Goal: Task Accomplishment & Management: Use online tool/utility

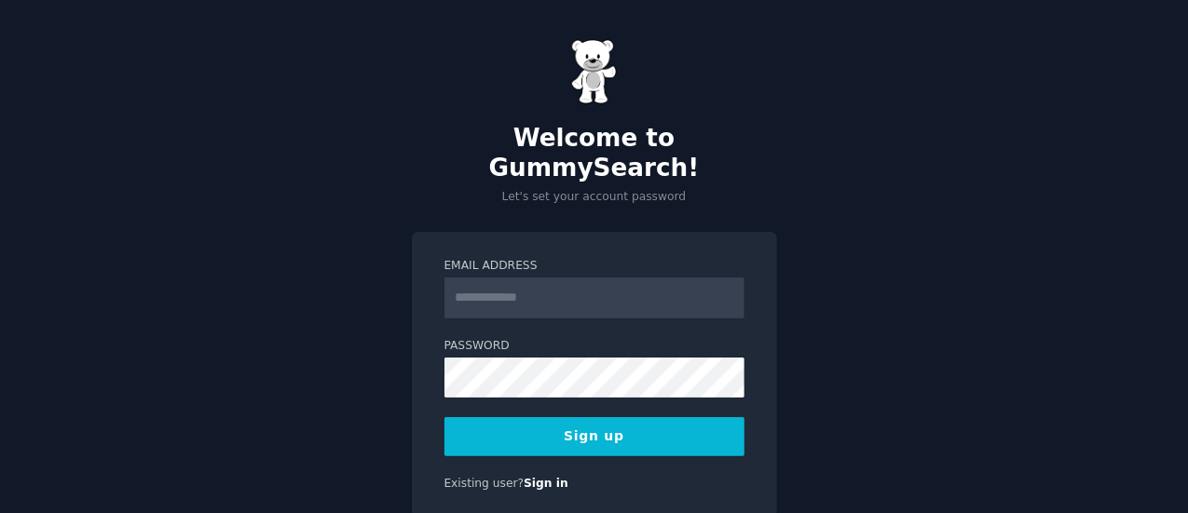
click at [552, 278] on input "Email Address" at bounding box center [594, 298] width 300 height 41
type input "**********"
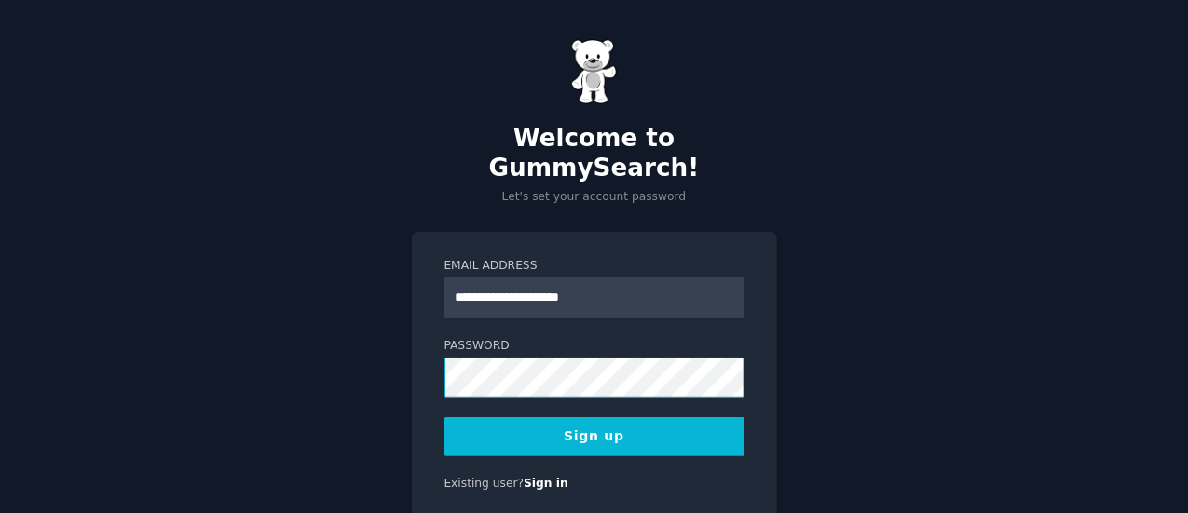
click at [444, 417] on button "Sign up" at bounding box center [594, 436] width 300 height 39
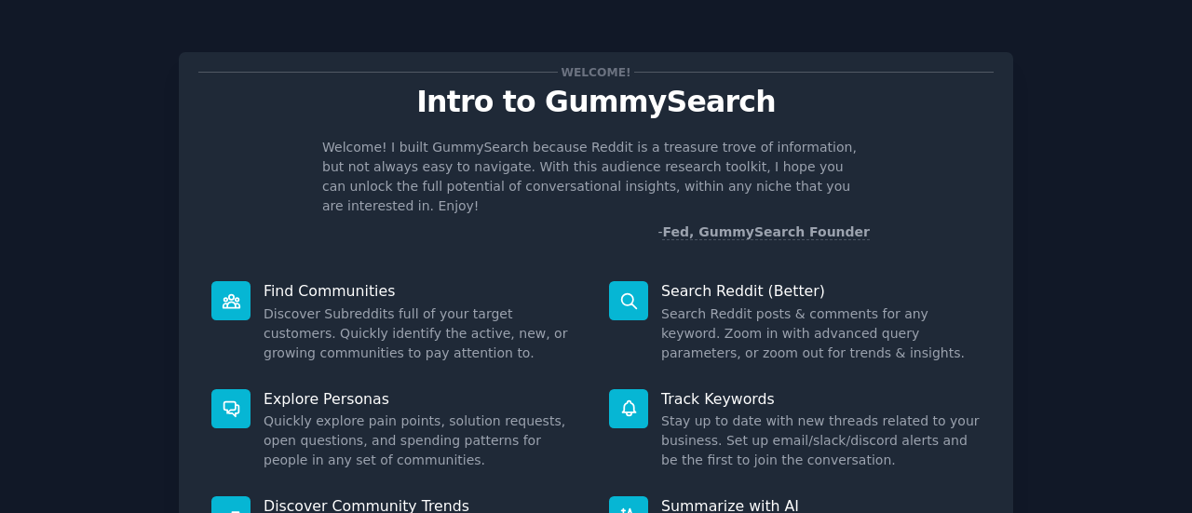
scroll to position [214, 0]
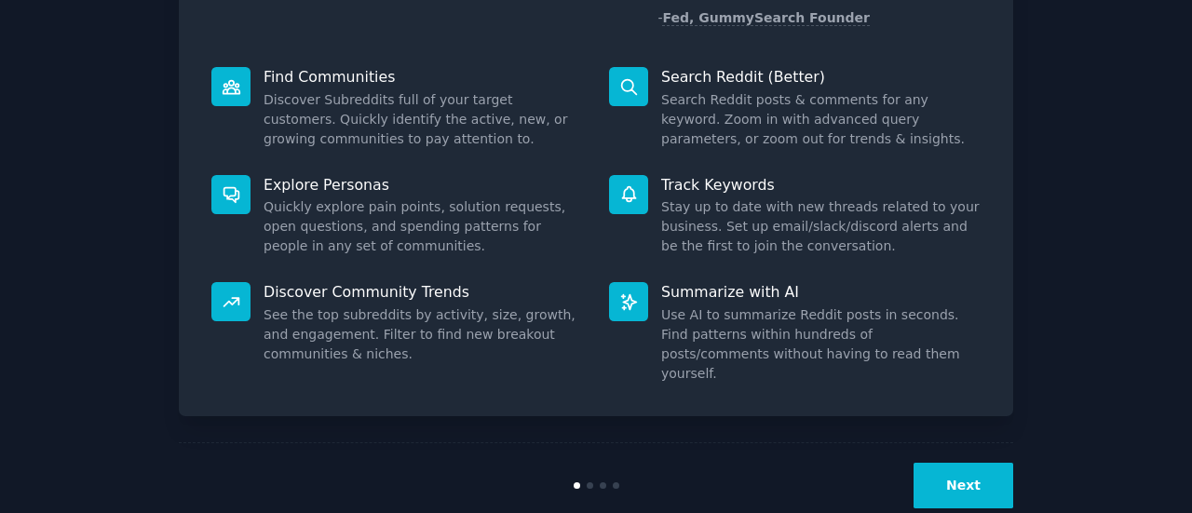
click at [984, 463] on button "Next" at bounding box center [964, 486] width 100 height 46
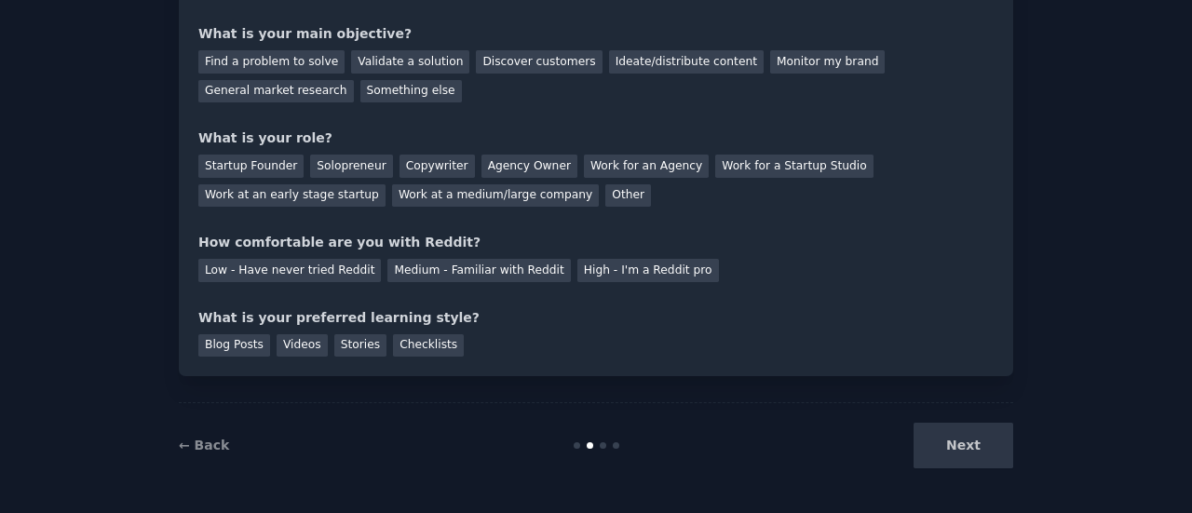
click at [970, 446] on div "Next" at bounding box center [874, 446] width 279 height 46
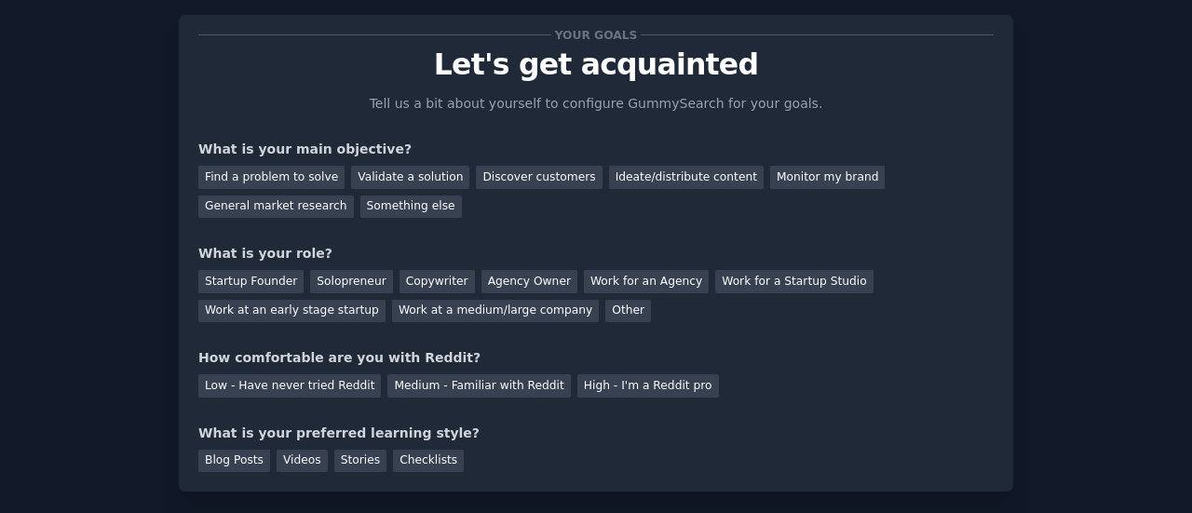
scroll to position [36, 0]
click at [770, 182] on div "Monitor my brand" at bounding box center [827, 178] width 115 height 23
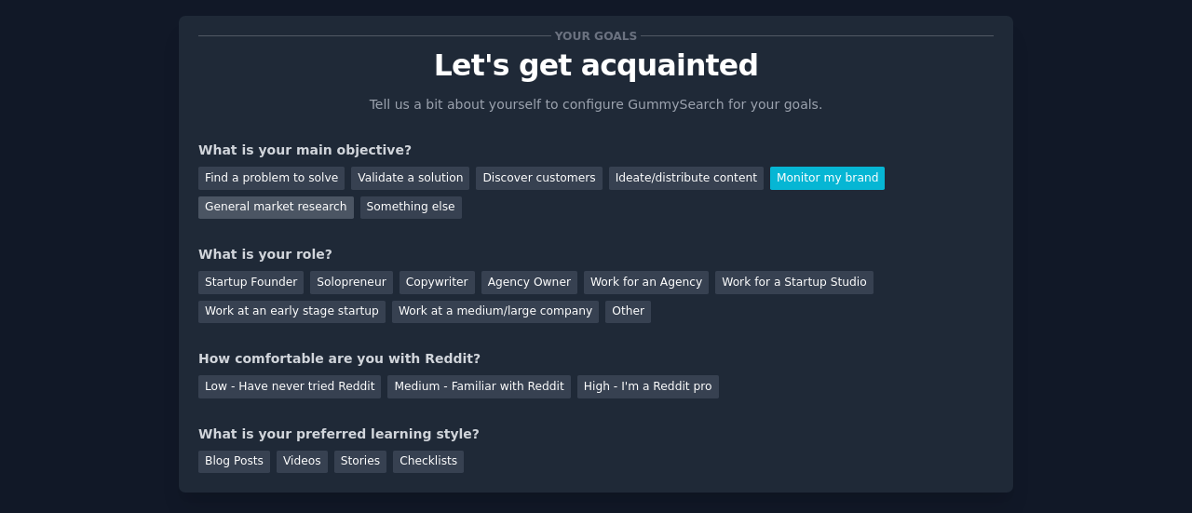
click at [354, 197] on div "General market research" at bounding box center [276, 208] width 156 height 23
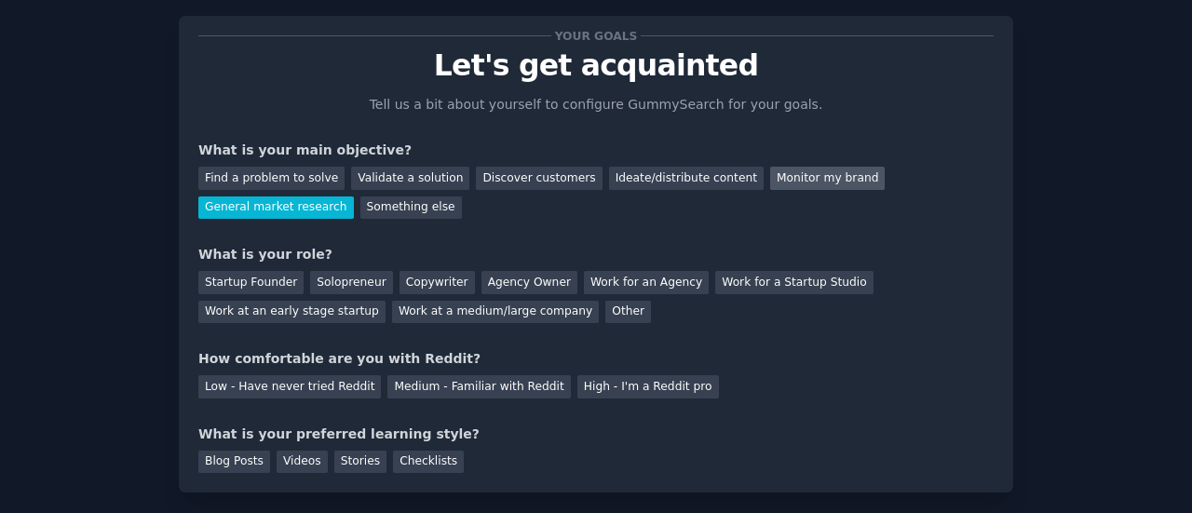
click at [771, 180] on div "Monitor my brand" at bounding box center [827, 178] width 115 height 23
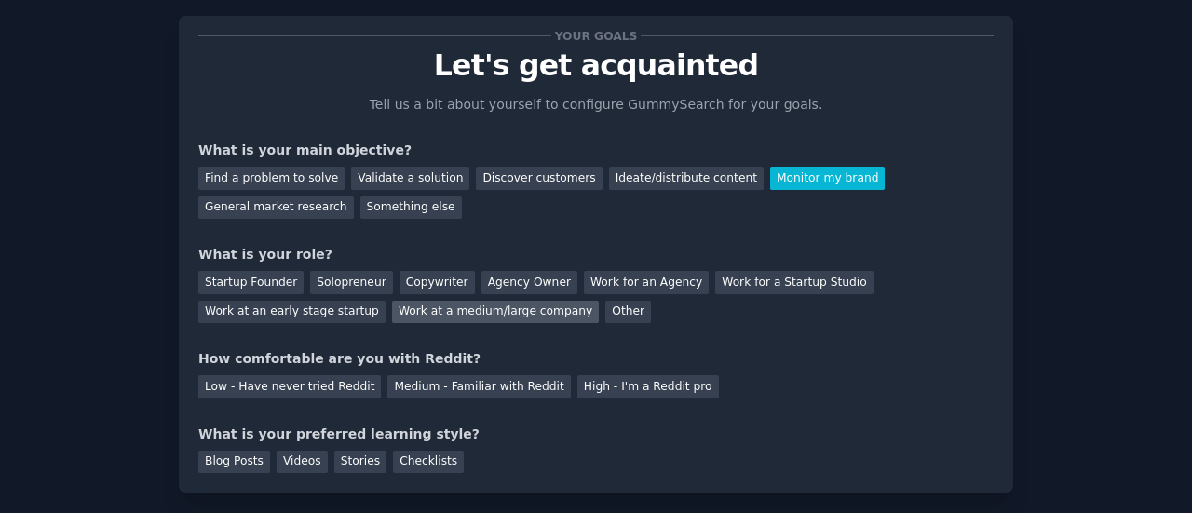
click at [392, 314] on div "Work at a medium/large company" at bounding box center [495, 312] width 207 height 23
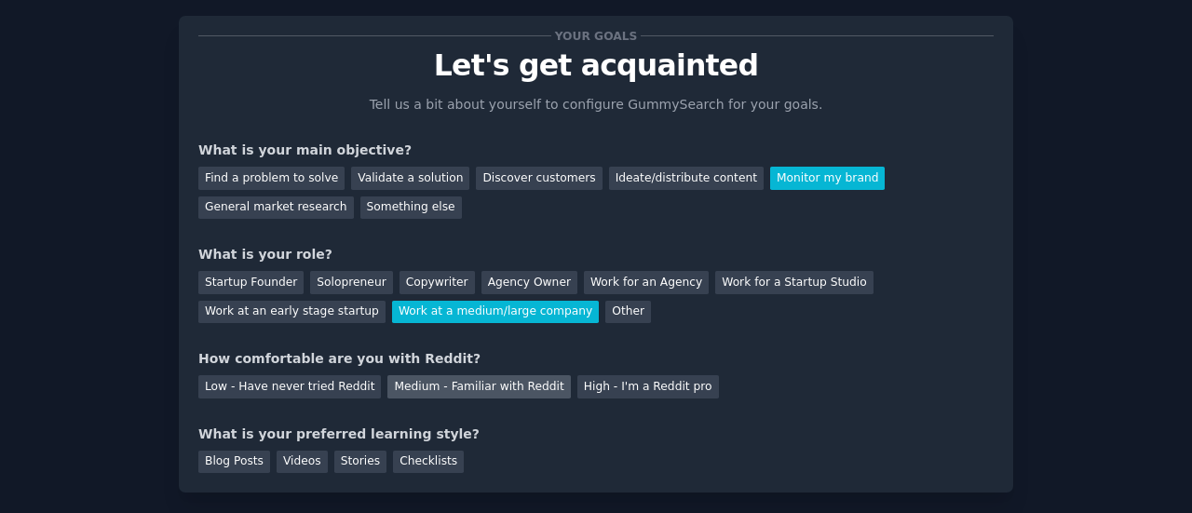
click at [421, 383] on div "Medium - Familiar with Reddit" at bounding box center [479, 386] width 183 height 23
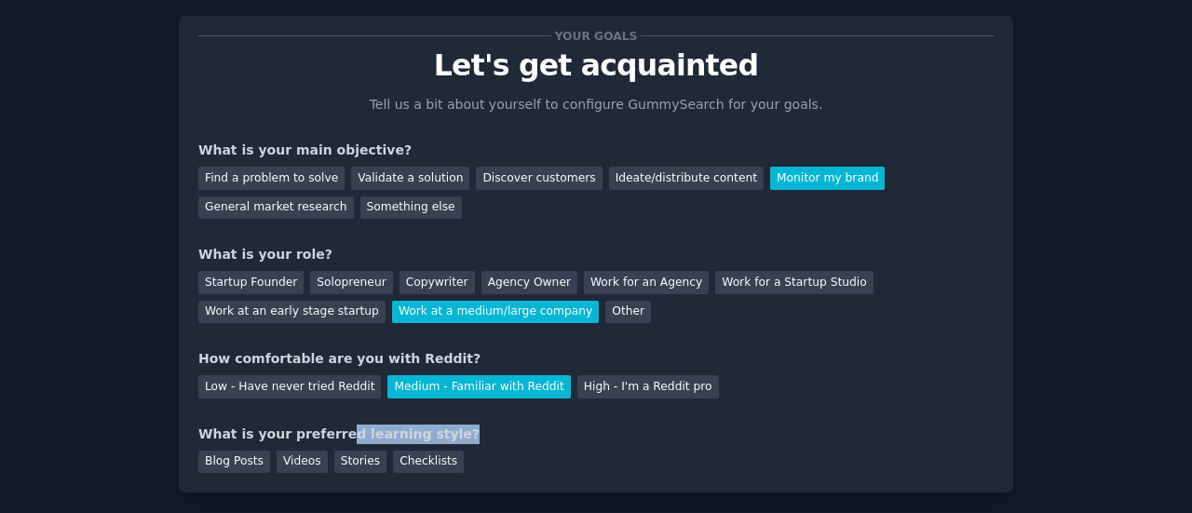
drag, startPoint x: 322, startPoint y: 433, endPoint x: 426, endPoint y: 433, distance: 103.4
click at [426, 433] on div "What is your preferred learning style?" at bounding box center [596, 435] width 796 height 20
click at [209, 463] on div "Blog Posts" at bounding box center [234, 462] width 72 height 23
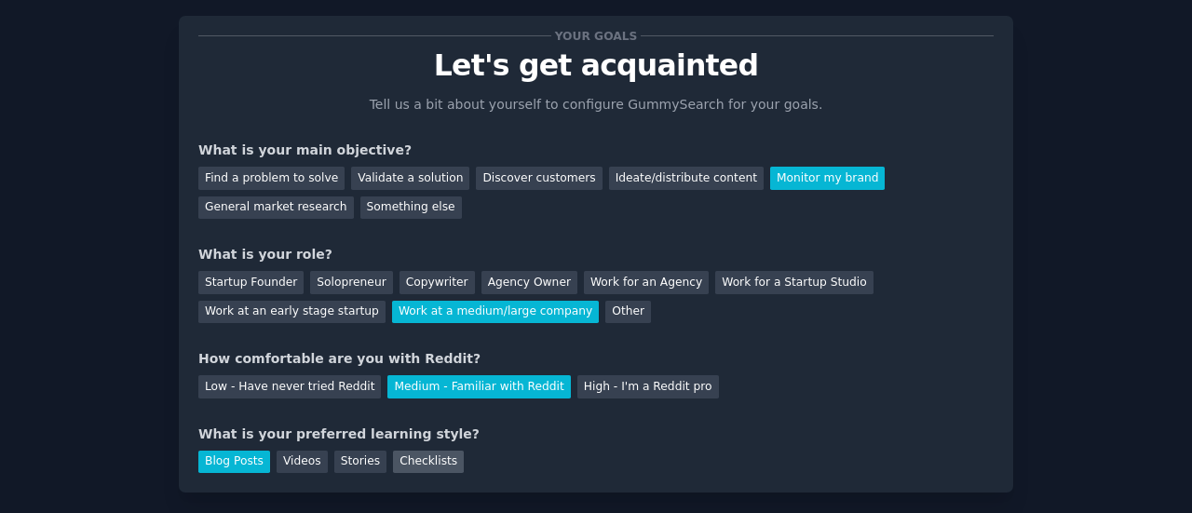
click at [401, 461] on div "Checklists" at bounding box center [428, 462] width 71 height 23
click at [225, 455] on div "Blog Posts" at bounding box center [234, 462] width 72 height 23
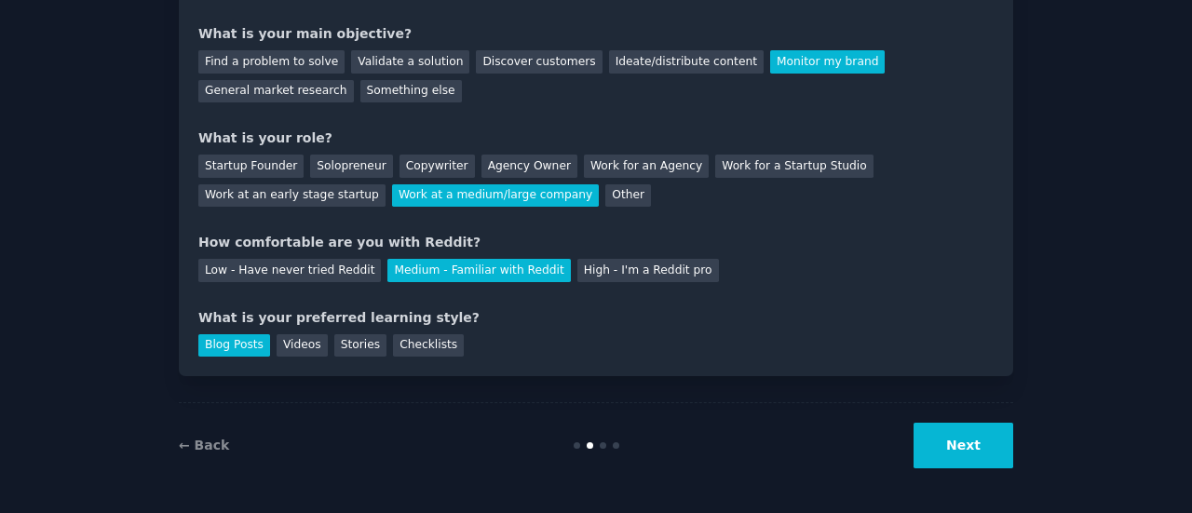
click at [973, 437] on button "Next" at bounding box center [964, 446] width 100 height 46
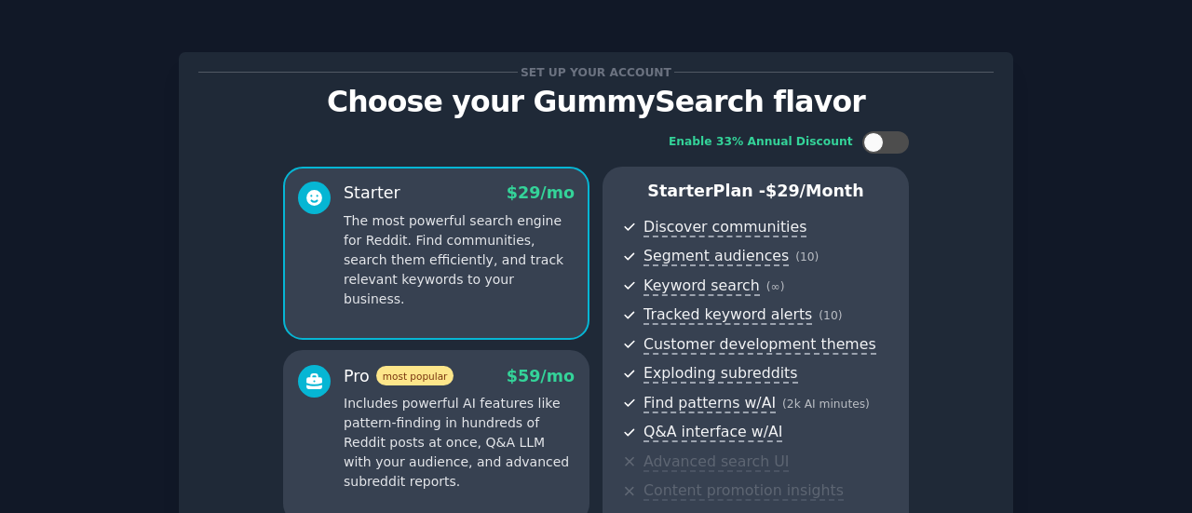
scroll to position [369, 0]
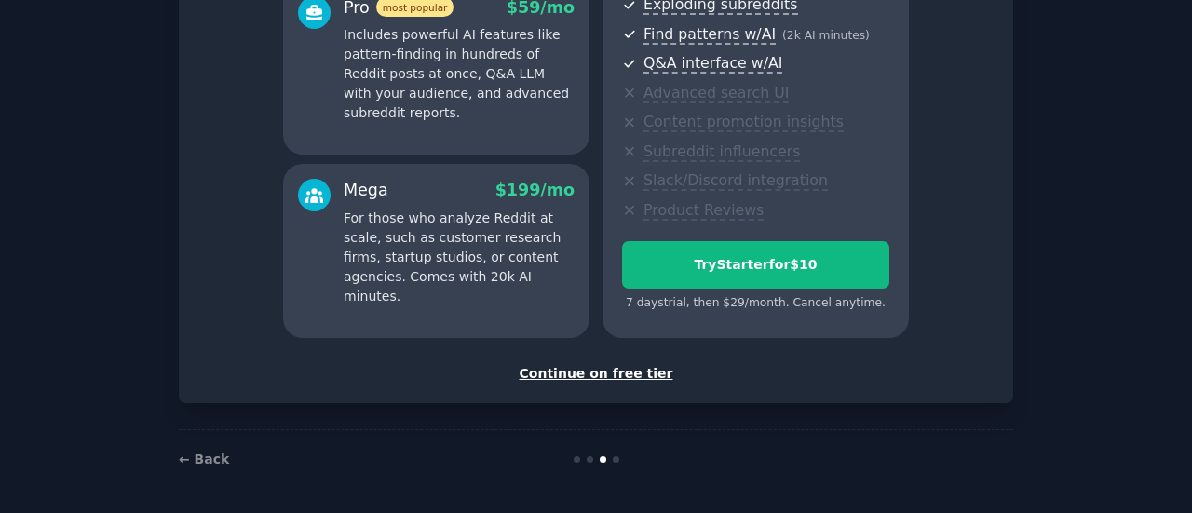
click at [624, 366] on div "Continue on free tier" at bounding box center [596, 374] width 796 height 20
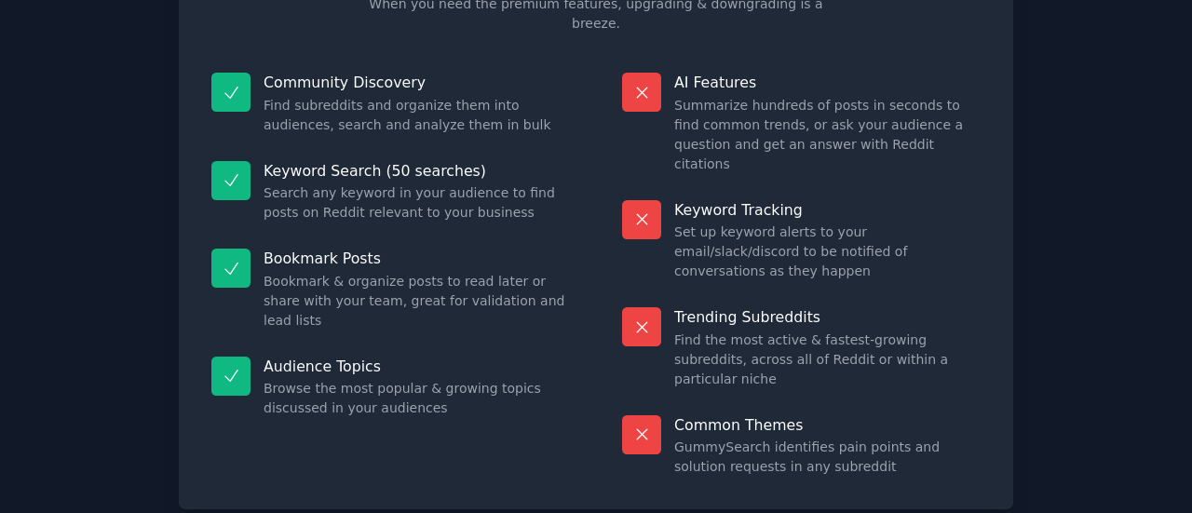
scroll to position [175, 0]
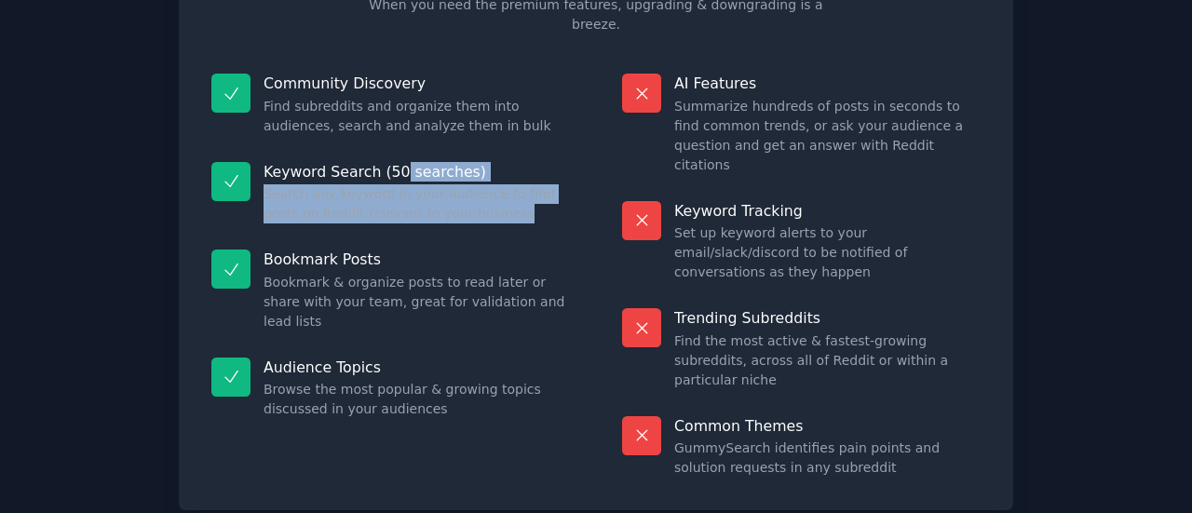
drag, startPoint x: 394, startPoint y: 126, endPoint x: 474, endPoint y: 184, distance: 98.8
click at [474, 184] on div "Keyword Search (50 searches) Search any keyword in your audience to find posts …" at bounding box center [390, 193] width 385 height 89
click at [474, 184] on dd "Search any keyword in your audience to find posts on Reddit relevant to your bu…" at bounding box center [417, 203] width 306 height 39
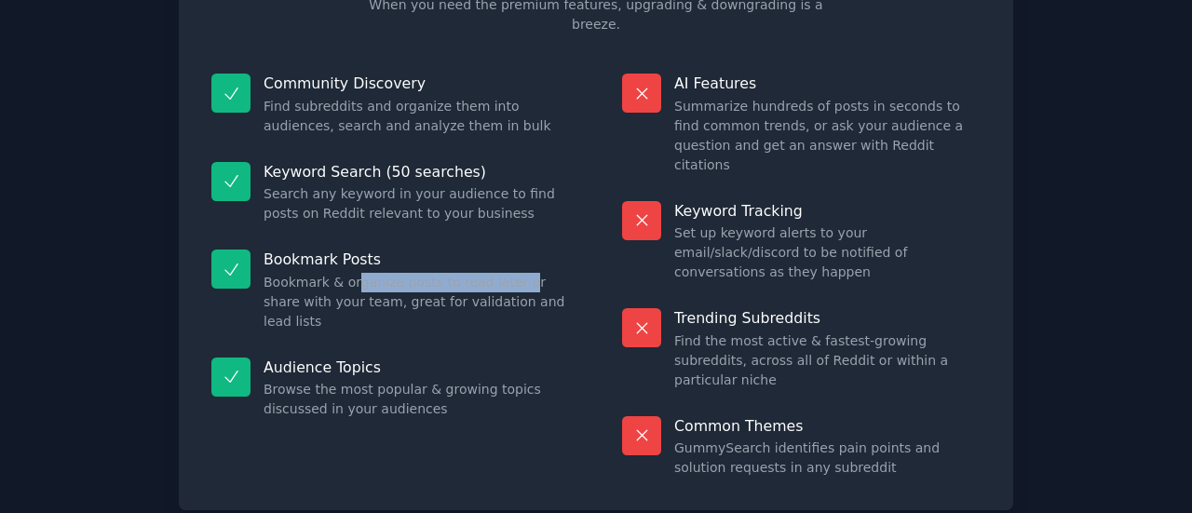
drag, startPoint x: 349, startPoint y: 240, endPoint x: 509, endPoint y: 246, distance: 159.4
click at [509, 273] on dd "Bookmark & organize posts to read later or share with your team, great for vali…" at bounding box center [417, 302] width 306 height 59
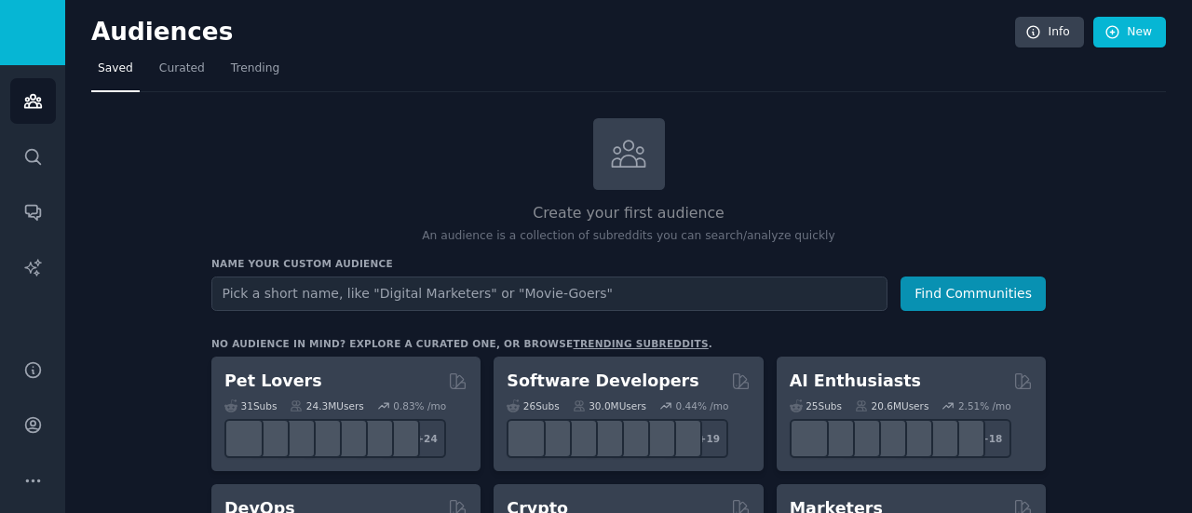
scroll to position [48, 0]
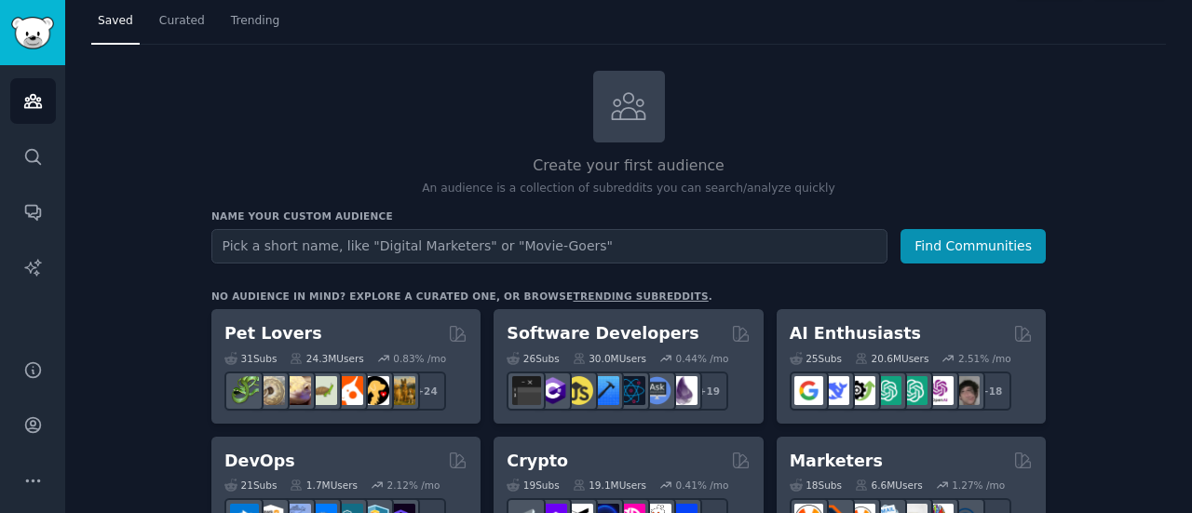
click at [631, 240] on input "text" at bounding box center [549, 246] width 676 height 34
type input "c"
type input "y"
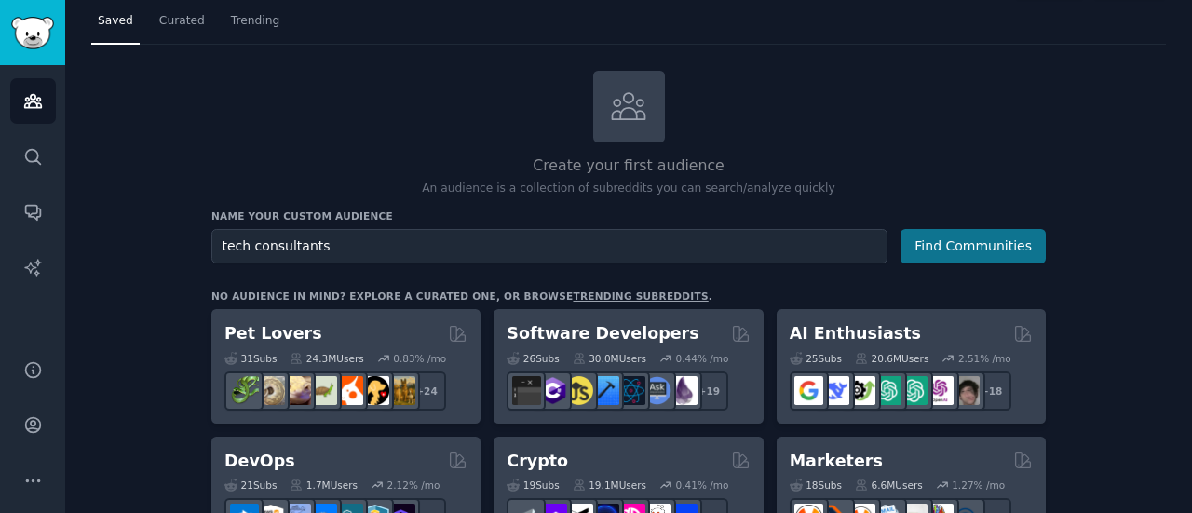
type input "tech consultants"
click at [1020, 254] on button "Find Communities" at bounding box center [973, 246] width 145 height 34
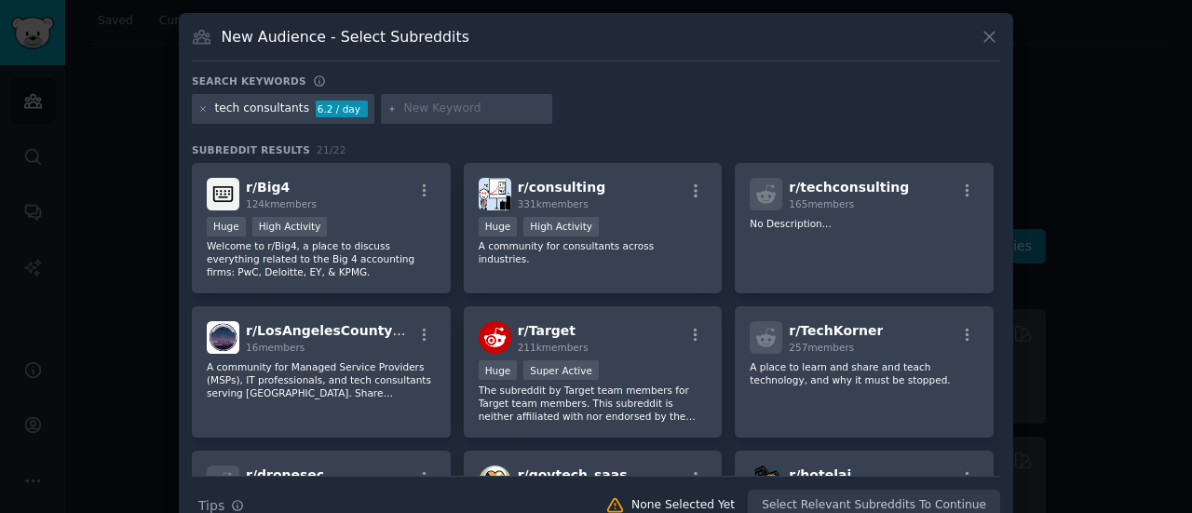
click at [572, 94] on div "tech consultants 6.2 / day" at bounding box center [596, 112] width 809 height 36
click at [404, 106] on input "text" at bounding box center [475, 109] width 142 height 17
type input "accenture"
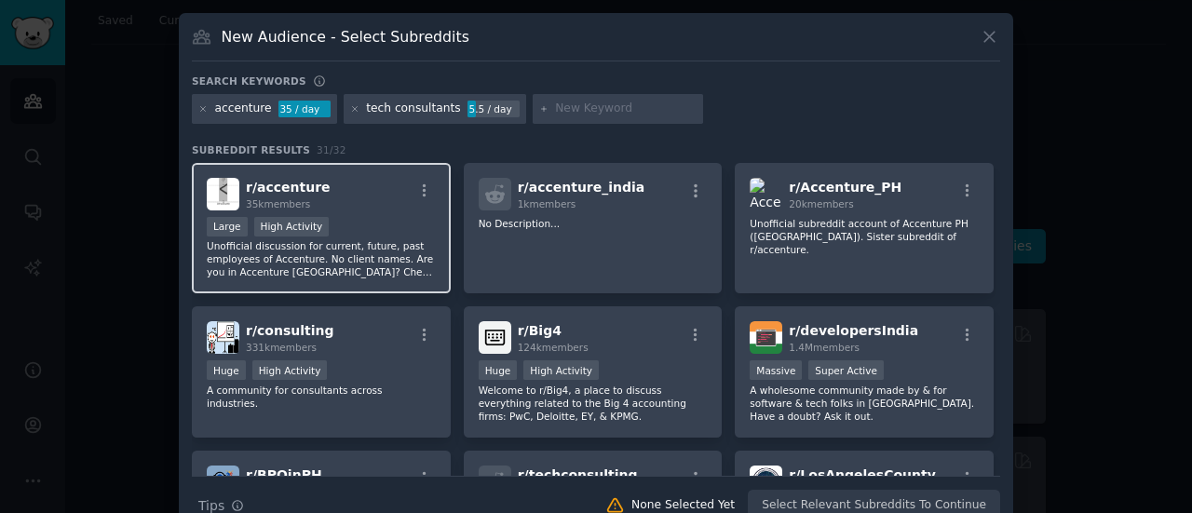
click at [367, 257] on p "Unofficial discussion for current, future, past employees of Accenture. No clie…" at bounding box center [321, 258] width 229 height 39
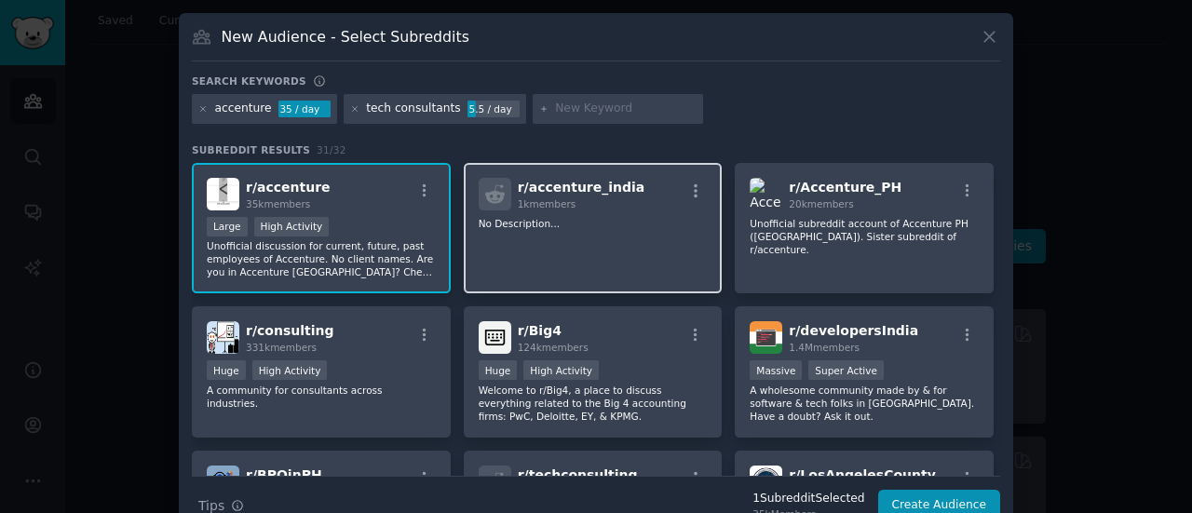
click at [617, 260] on div "r/ accenture_india 1k members No Description..." at bounding box center [593, 228] width 259 height 131
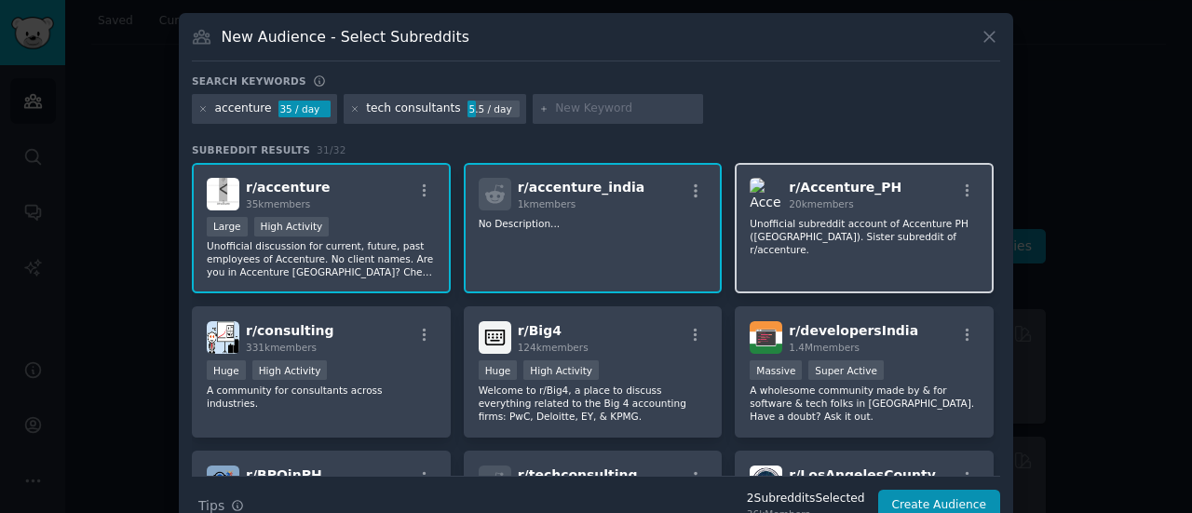
click at [809, 259] on div "r/ Accenture_PH 20k members Unofficial subreddit account of Accenture PH ([GEOG…" at bounding box center [864, 228] width 259 height 131
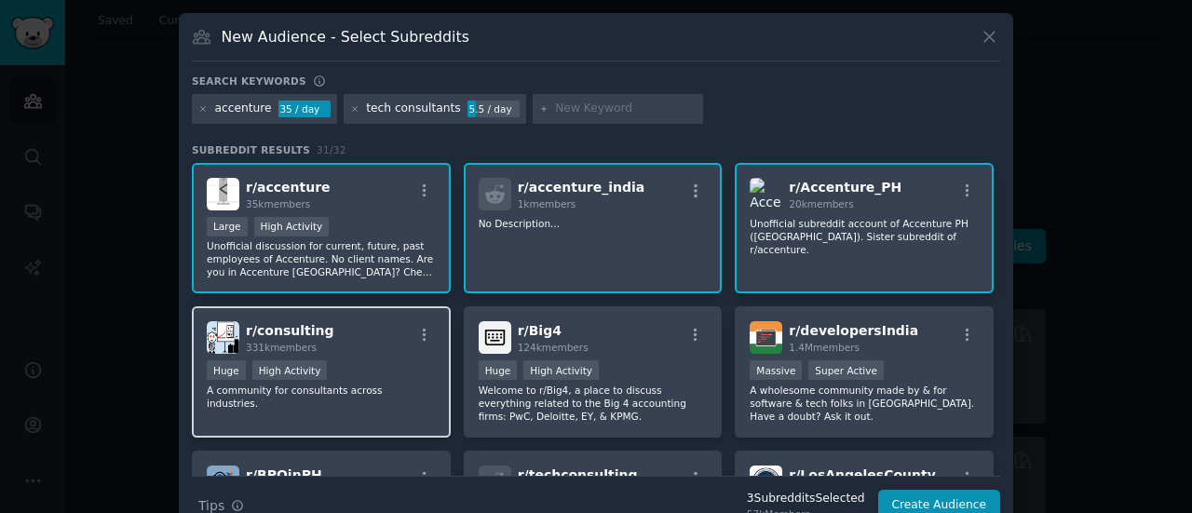
click at [374, 400] on div "r/ consulting 331k members >= 80th percentile for submissions / day Huge High A…" at bounding box center [321, 371] width 259 height 131
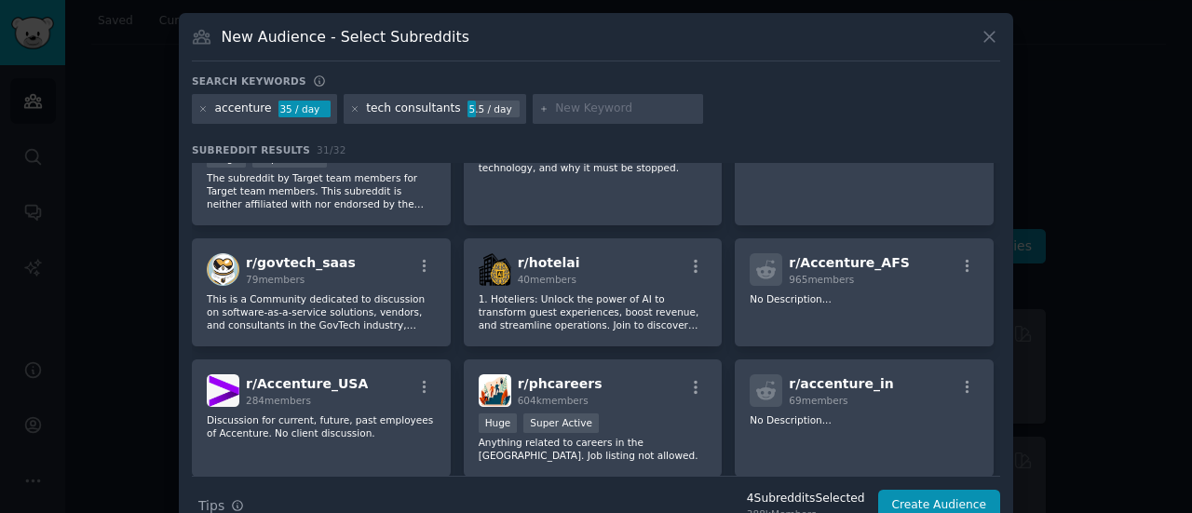
scroll to position [507, 0]
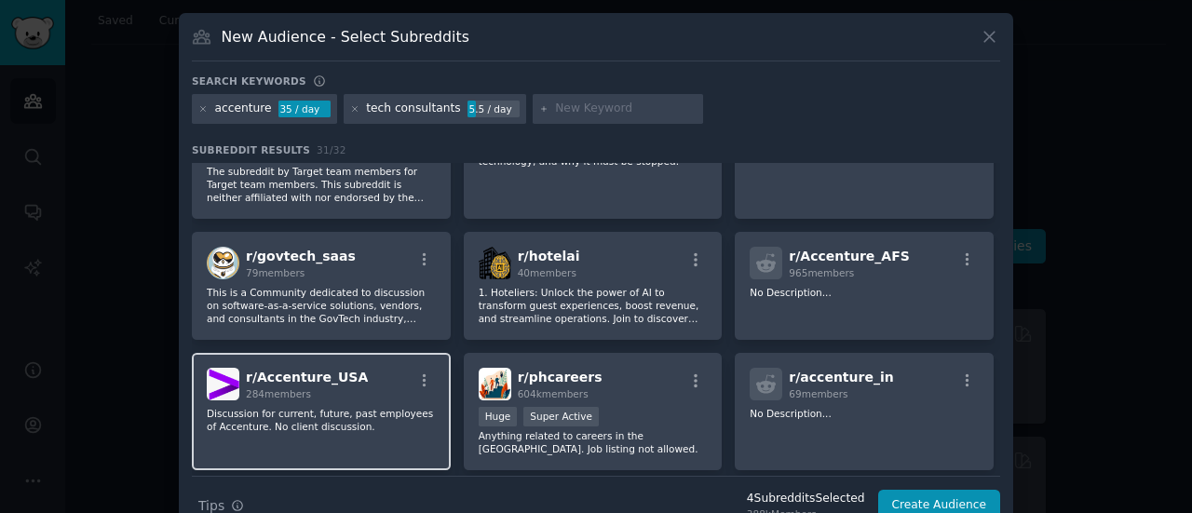
click at [365, 407] on p "Discussion for current, future, past employees of Accenture. No client discussi…" at bounding box center [321, 420] width 229 height 26
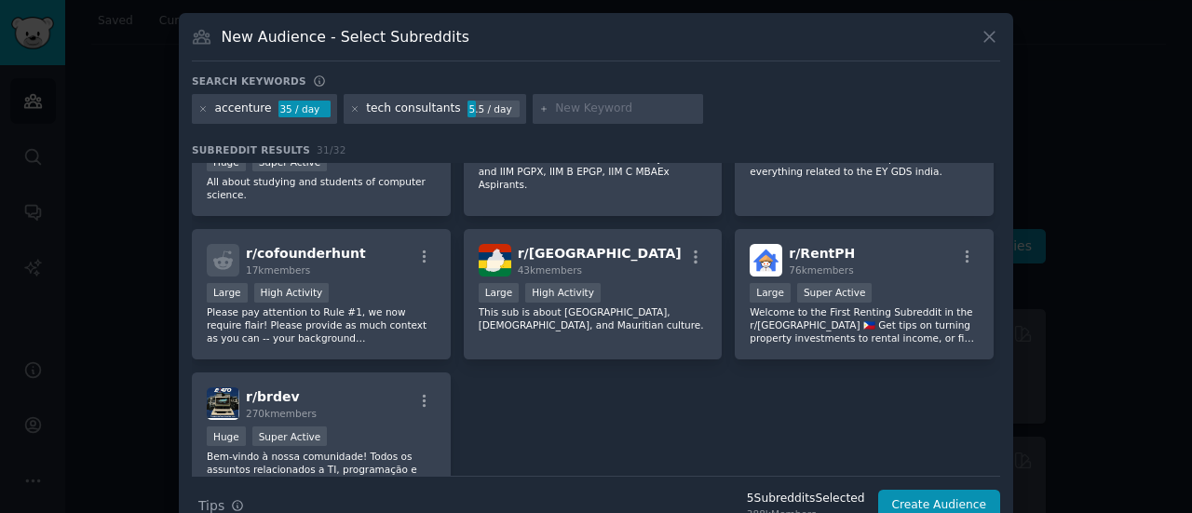
scroll to position [1273, 0]
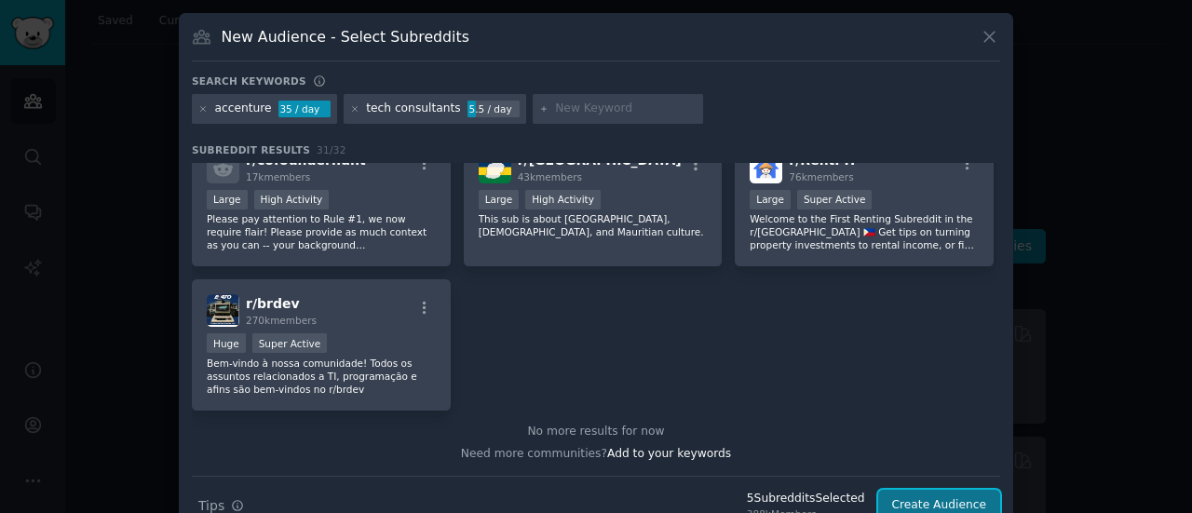
click at [948, 499] on button "Create Audience" at bounding box center [939, 506] width 123 height 32
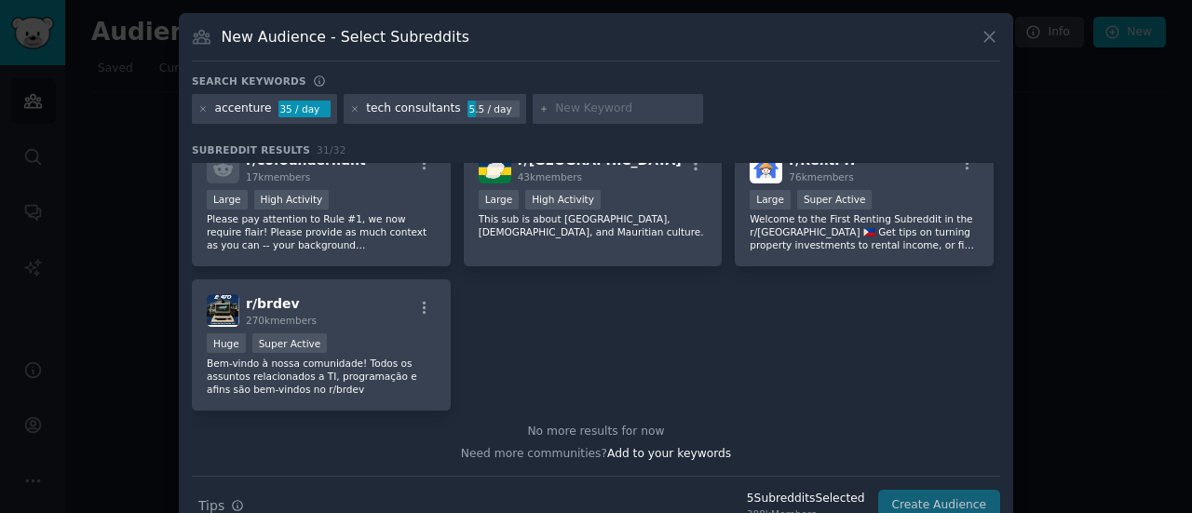
scroll to position [0, 0]
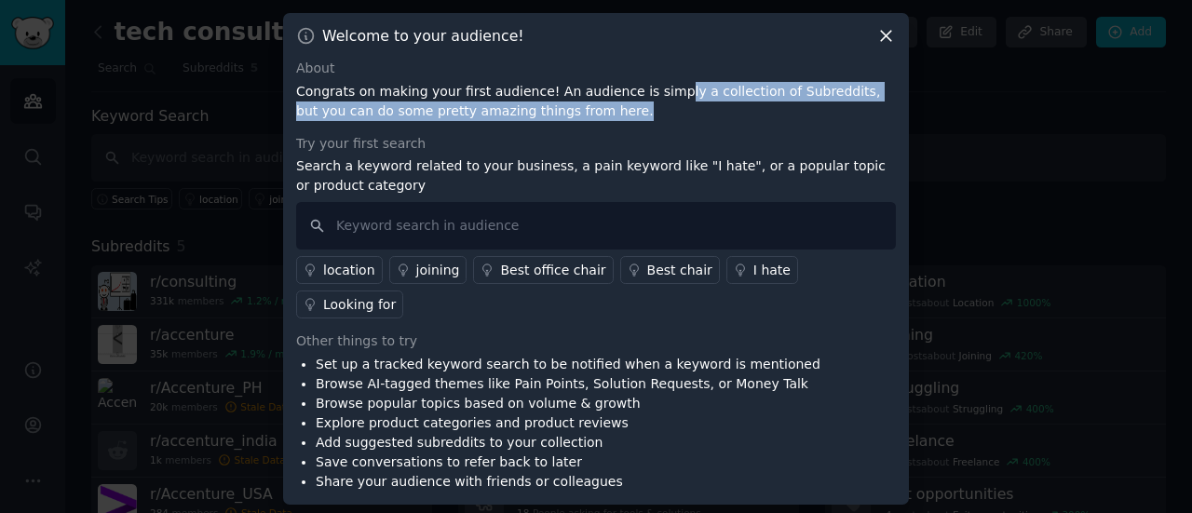
drag, startPoint x: 647, startPoint y: 111, endPoint x: 815, endPoint y: 135, distance: 170.3
click at [815, 121] on p "Congrats on making your first audience! An audience is simply a collection of S…" at bounding box center [596, 101] width 600 height 39
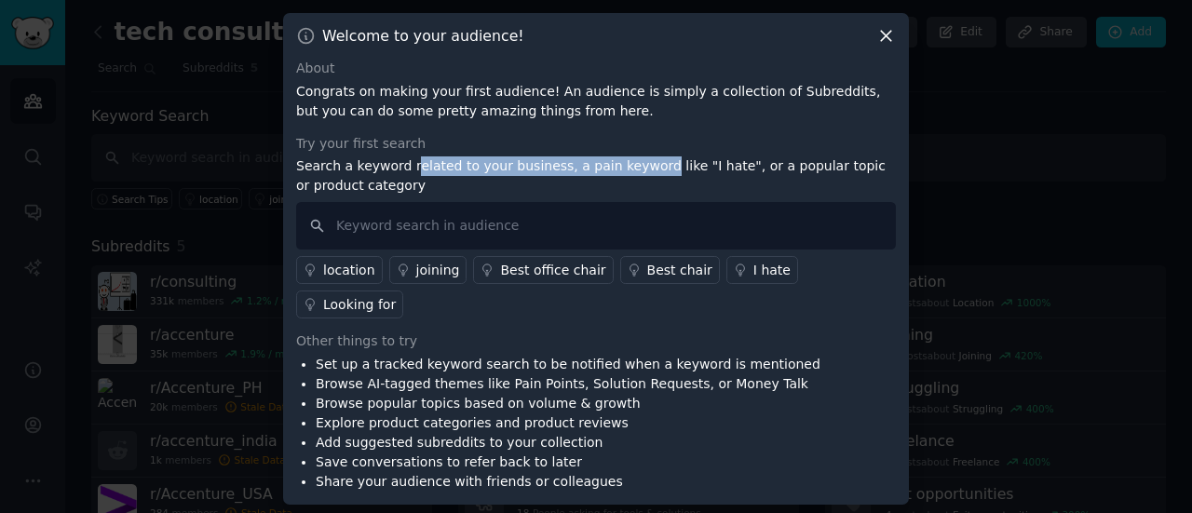
drag, startPoint x: 406, startPoint y: 184, endPoint x: 649, endPoint y: 182, distance: 243.1
click at [649, 182] on p "Search a keyword related to your business, a pain keyword like "I hate", or a p…" at bounding box center [596, 176] width 600 height 39
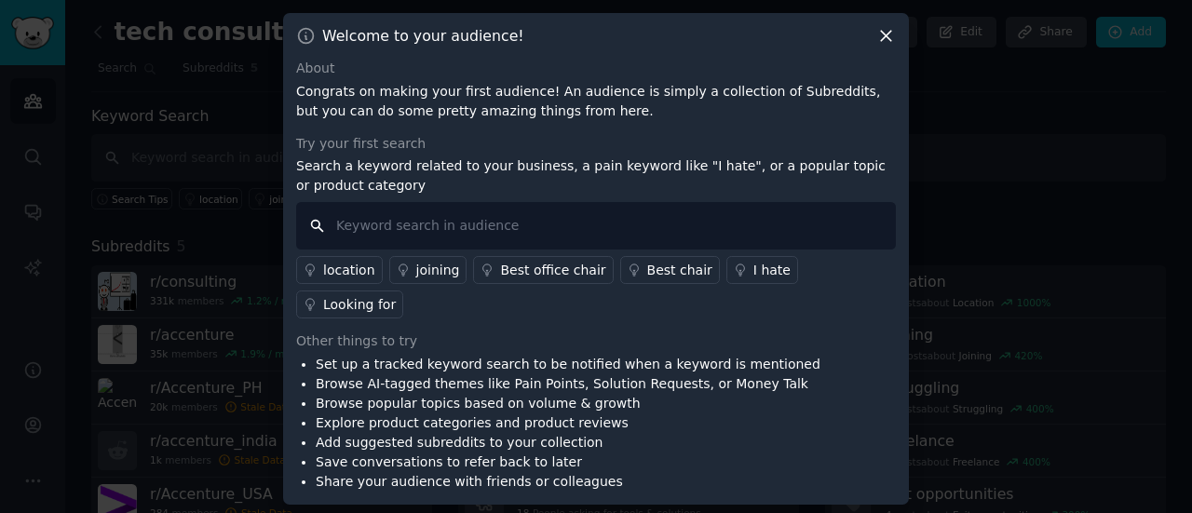
click at [512, 250] on input "text" at bounding box center [596, 226] width 600 height 48
type input "[PERSON_NAME]"
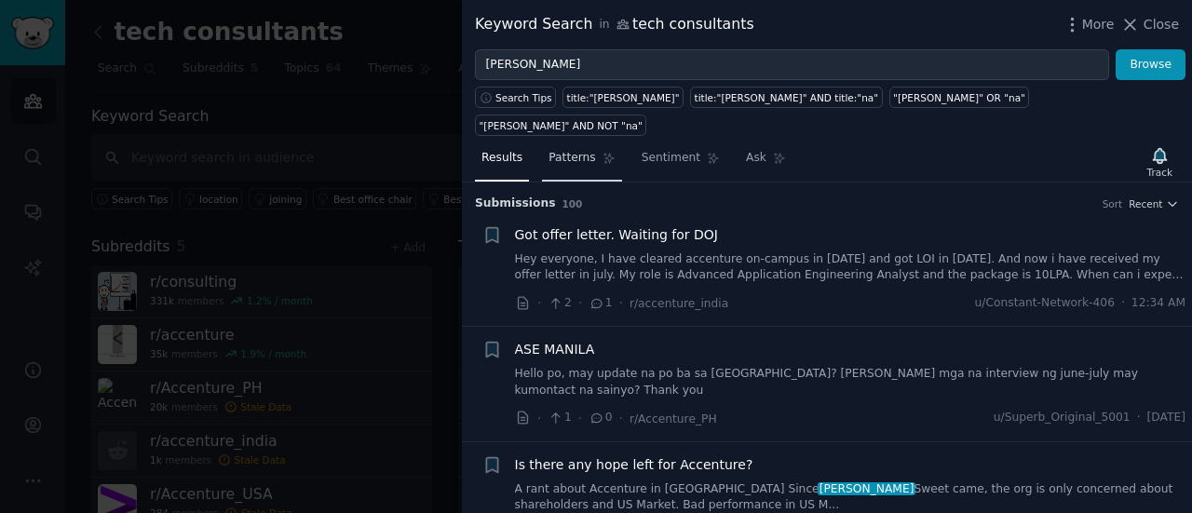
click at [563, 150] on span "Patterns" at bounding box center [572, 158] width 47 height 17
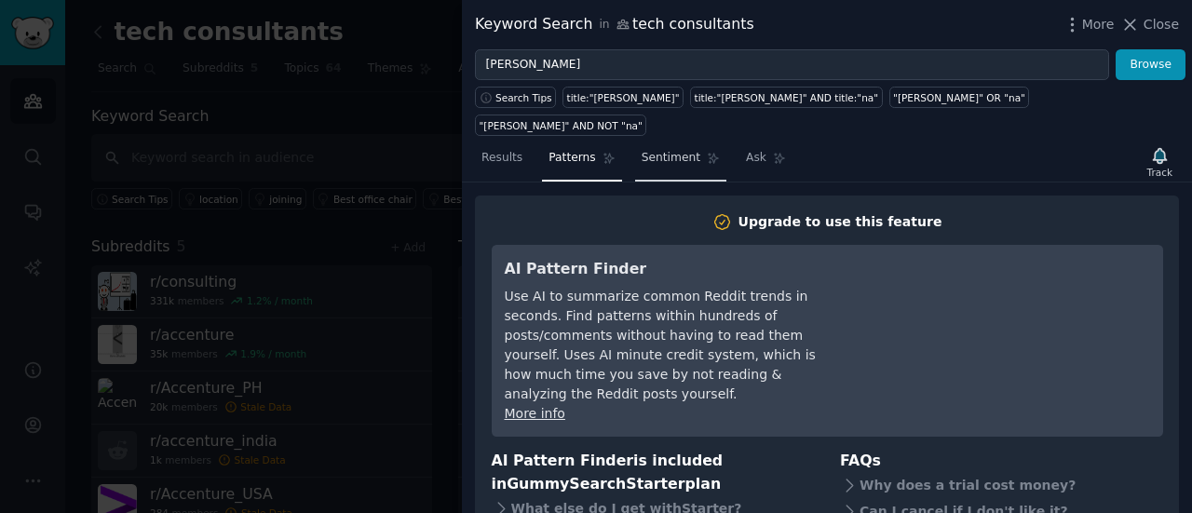
click at [670, 150] on span "Sentiment" at bounding box center [671, 158] width 59 height 17
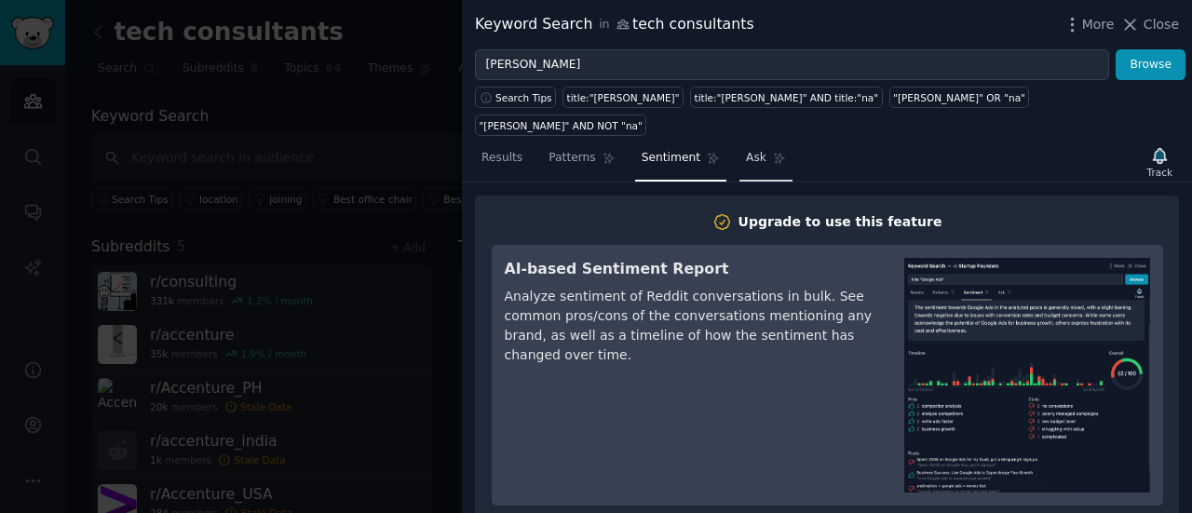
click at [746, 150] on span "Ask" at bounding box center [756, 158] width 20 height 17
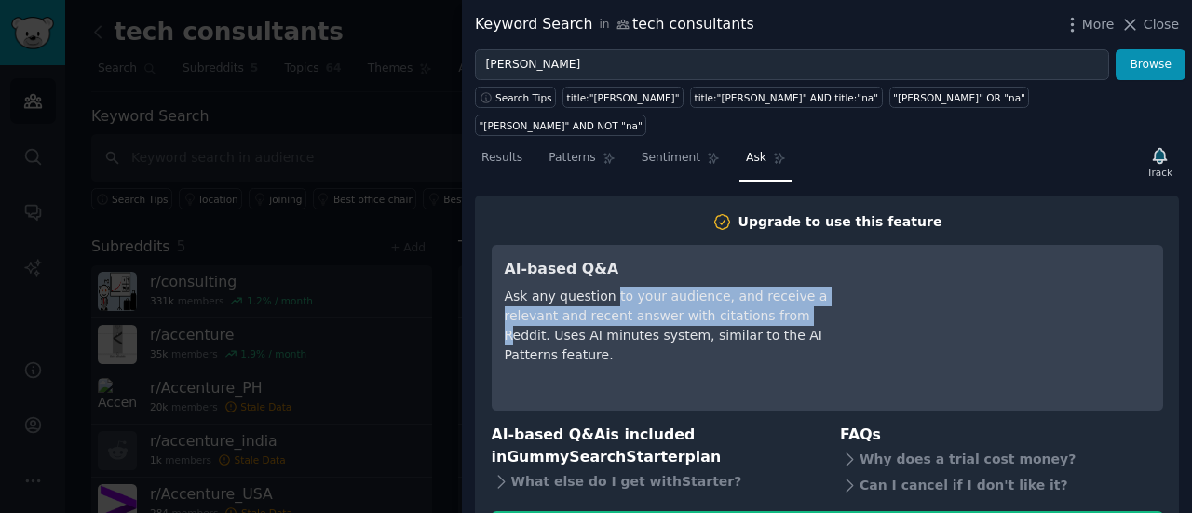
drag, startPoint x: 606, startPoint y: 269, endPoint x: 728, endPoint y: 294, distance: 125.5
click at [728, 294] on div "Ask any question to your audience, and receive a relevant and recent answer wit…" at bounding box center [675, 326] width 340 height 78
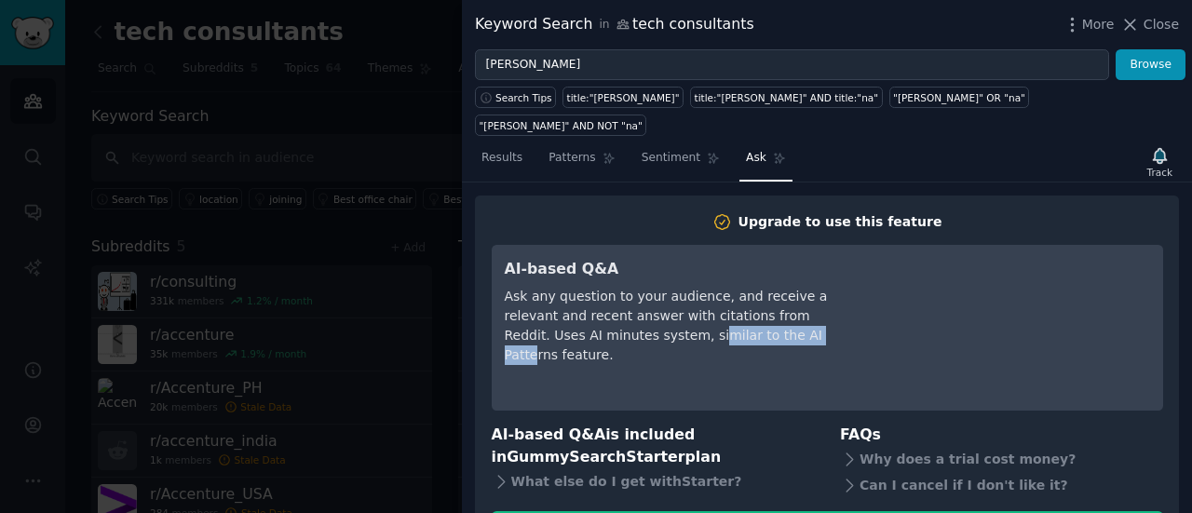
drag, startPoint x: 607, startPoint y: 314, endPoint x: 736, endPoint y: 307, distance: 128.7
click at [736, 307] on div "Ask any question to your audience, and receive a relevant and recent answer wit…" at bounding box center [675, 326] width 340 height 78
click at [549, 150] on span "Patterns" at bounding box center [572, 158] width 47 height 17
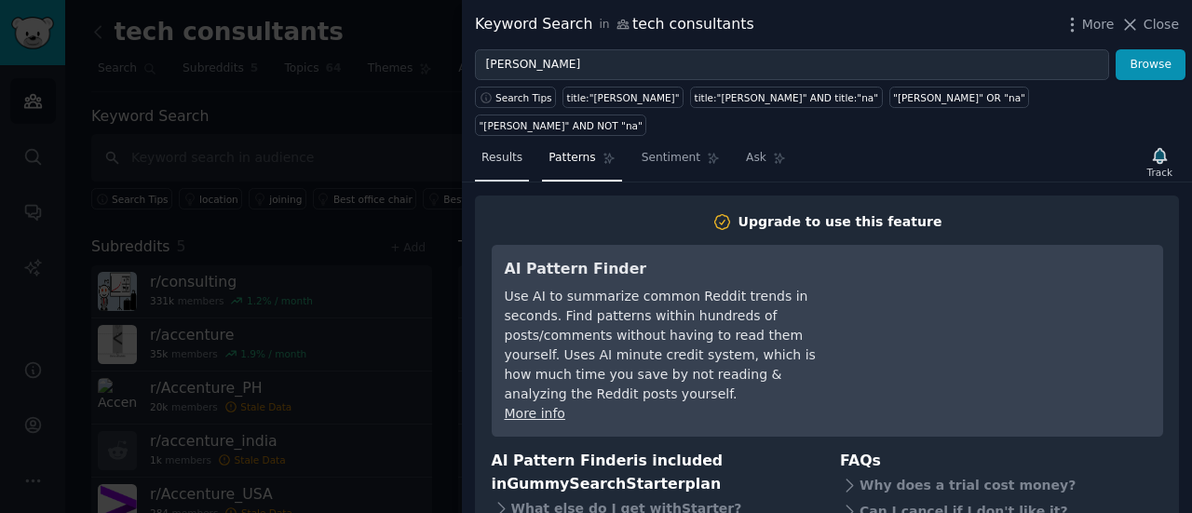
click at [492, 150] on span "Results" at bounding box center [502, 158] width 41 height 17
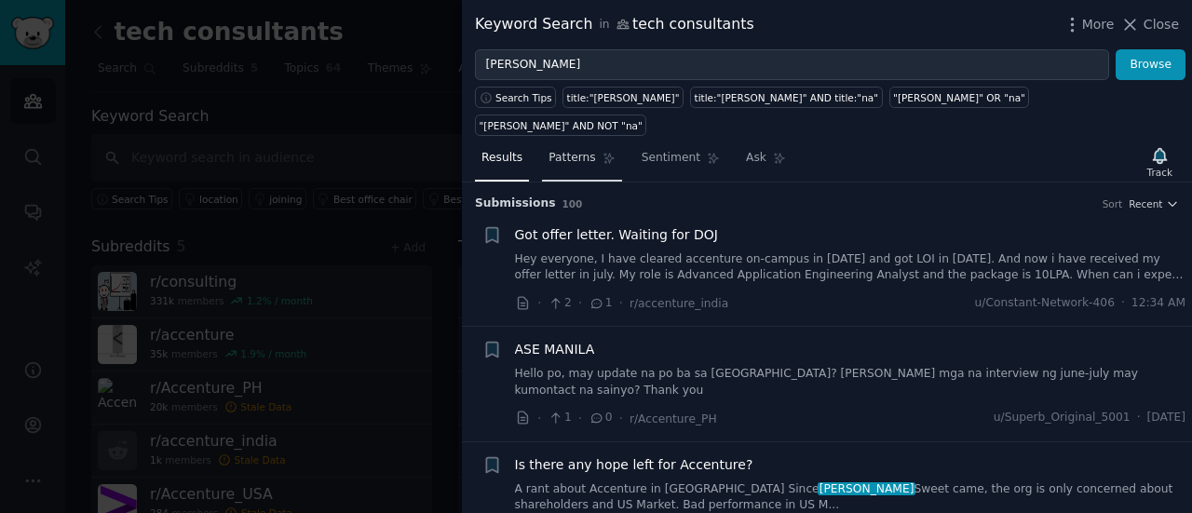
click at [572, 150] on span "Patterns" at bounding box center [572, 158] width 47 height 17
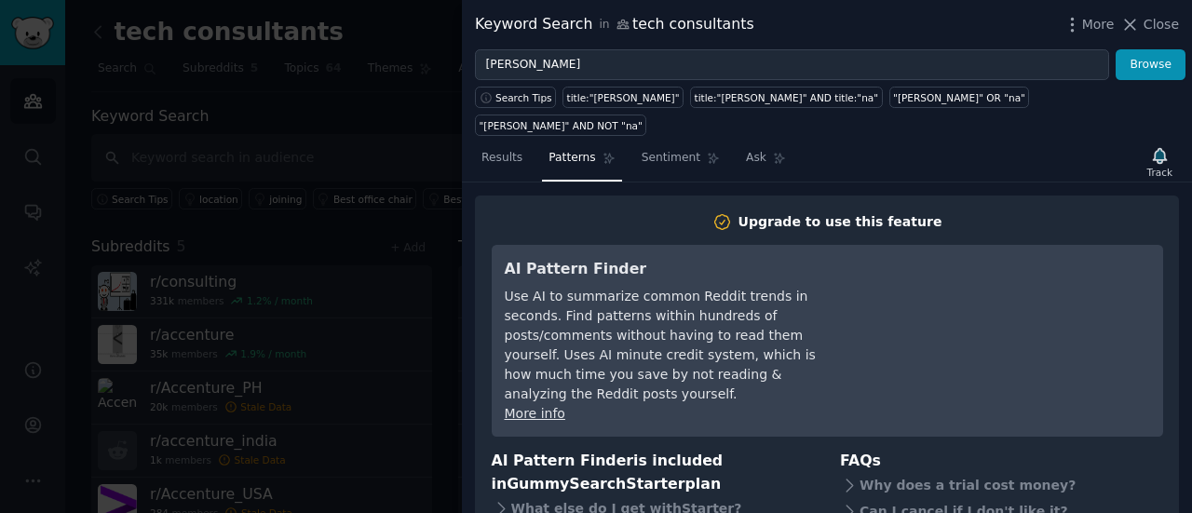
scroll to position [27, 0]
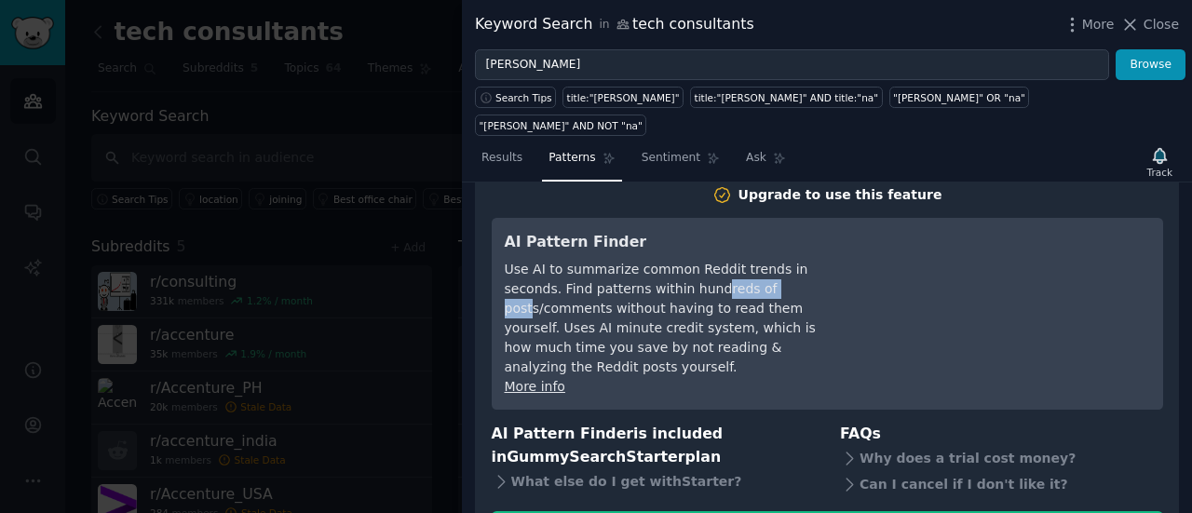
drag, startPoint x: 652, startPoint y: 254, endPoint x: 717, endPoint y: 268, distance: 66.7
click at [717, 268] on div "Use AI to summarize common Reddit trends in seconds. Find patterns within hundr…" at bounding box center [675, 318] width 340 height 117
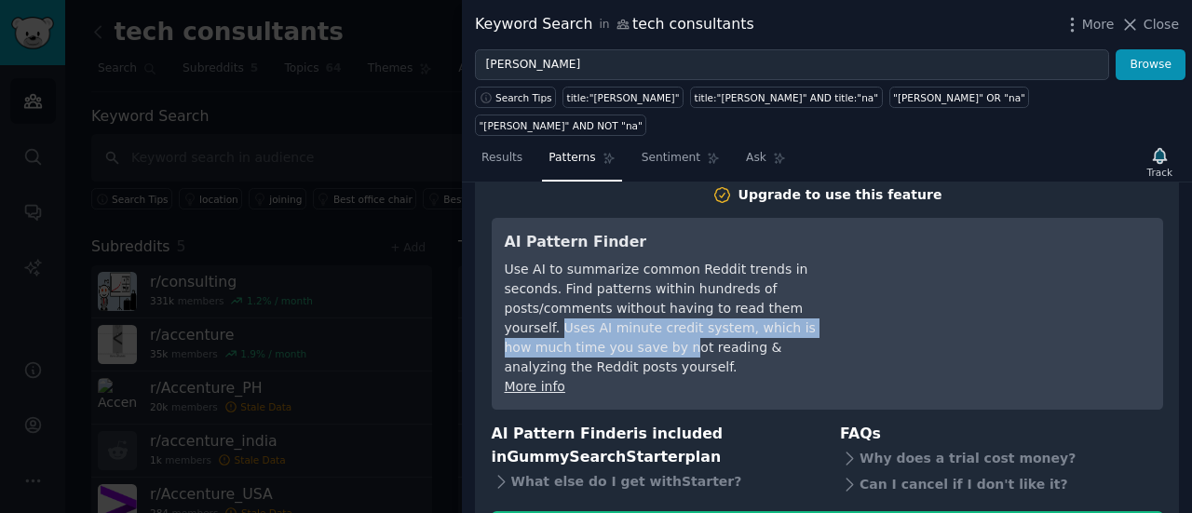
drag, startPoint x: 676, startPoint y: 285, endPoint x: 771, endPoint y: 289, distance: 95.1
click at [771, 289] on div "Use AI to summarize common Reddit trends in seconds. Find patterns within hundr…" at bounding box center [675, 318] width 340 height 117
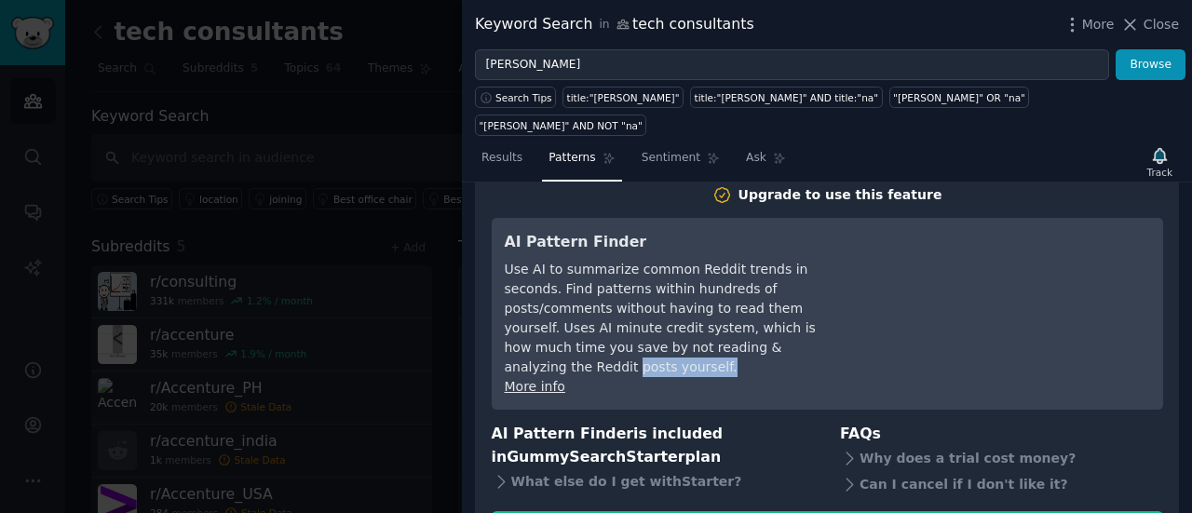
drag, startPoint x: 642, startPoint y: 310, endPoint x: 738, endPoint y: 324, distance: 97.0
click at [738, 324] on div "Use AI to summarize common Reddit trends in seconds. Find patterns within hundr…" at bounding box center [675, 318] width 340 height 117
click at [1148, 20] on span "Close" at bounding box center [1161, 25] width 35 height 20
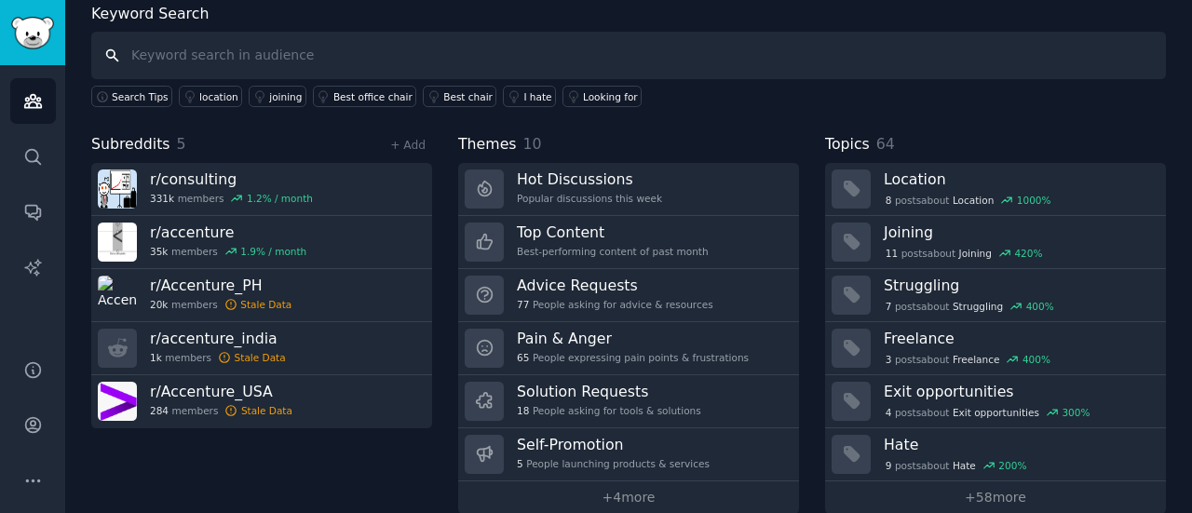
scroll to position [125, 0]
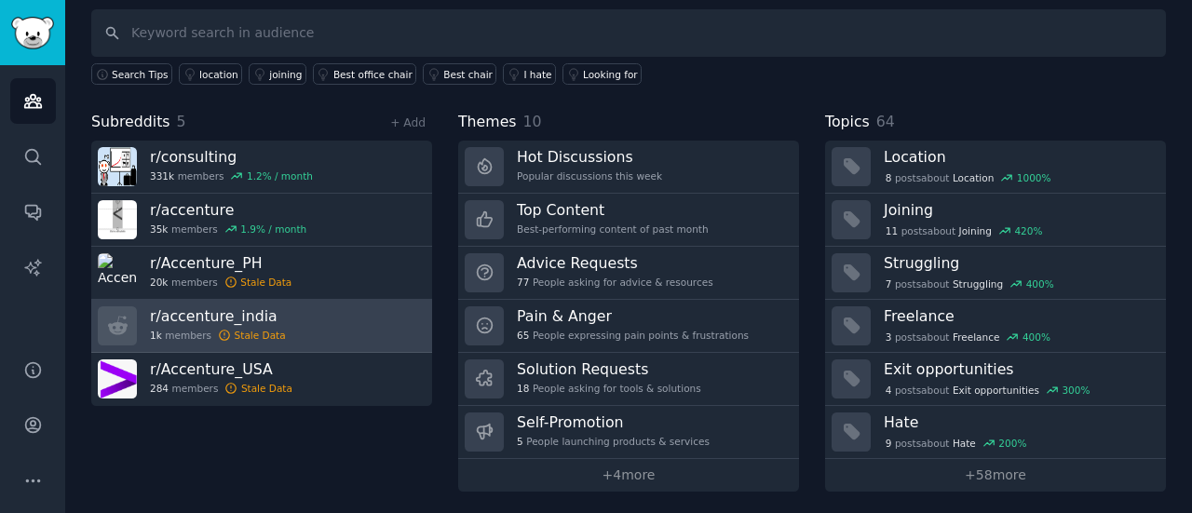
click at [223, 334] on icon at bounding box center [224, 335] width 13 height 13
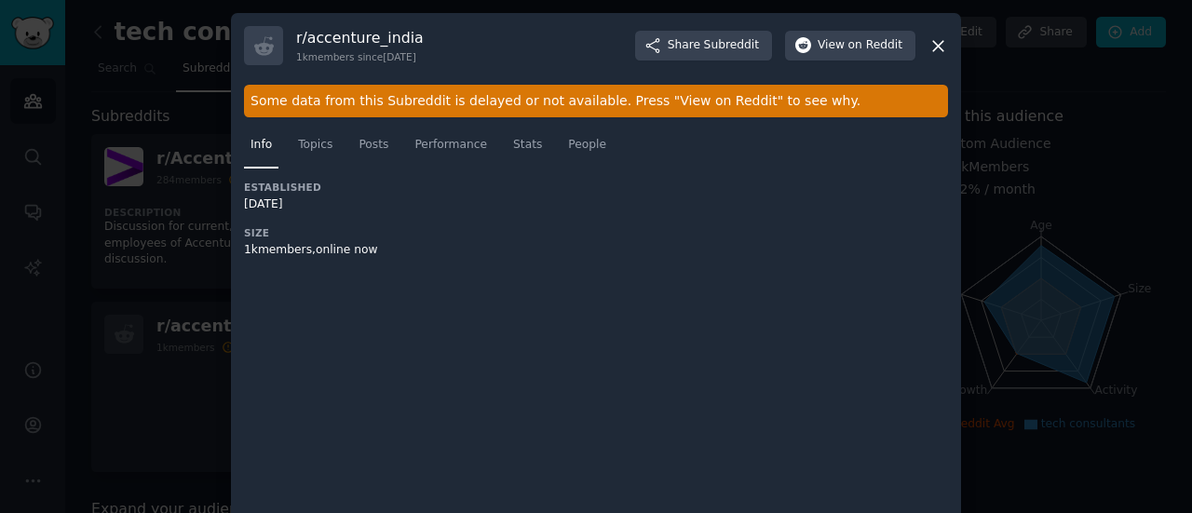
click at [152, 424] on div at bounding box center [596, 256] width 1192 height 513
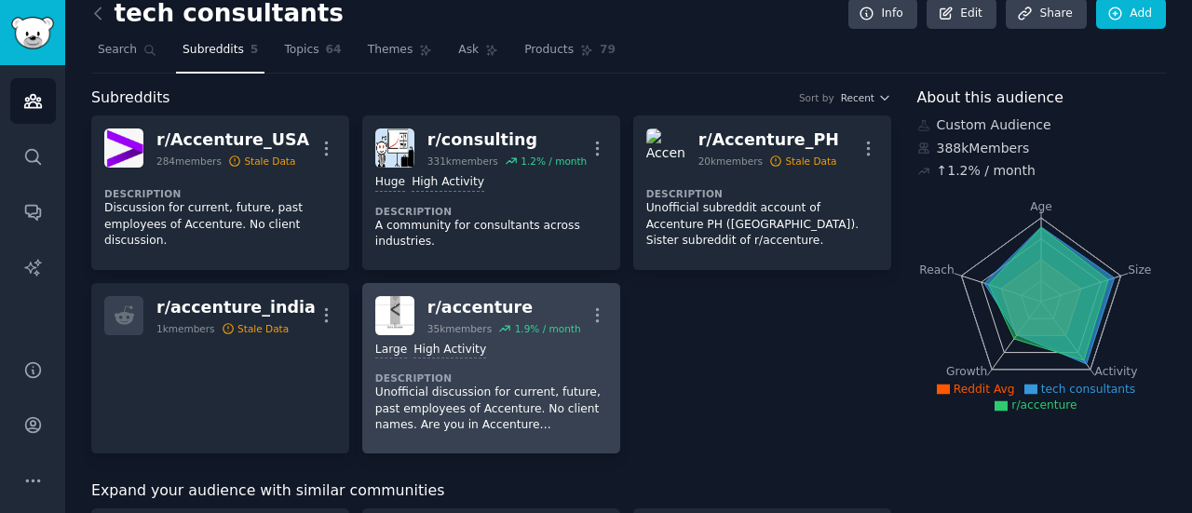
scroll to position [20, 0]
click at [533, 329] on div "1.9 % / month" at bounding box center [548, 327] width 66 height 13
